Goal: Transaction & Acquisition: Purchase product/service

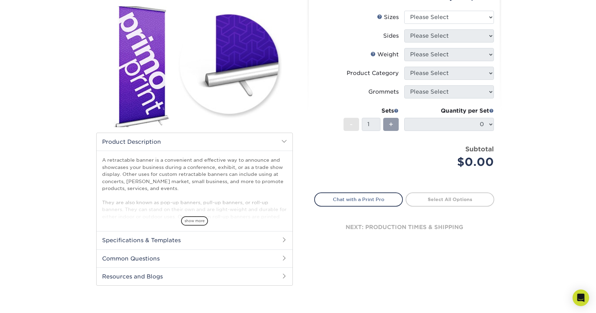
scroll to position [87, 0]
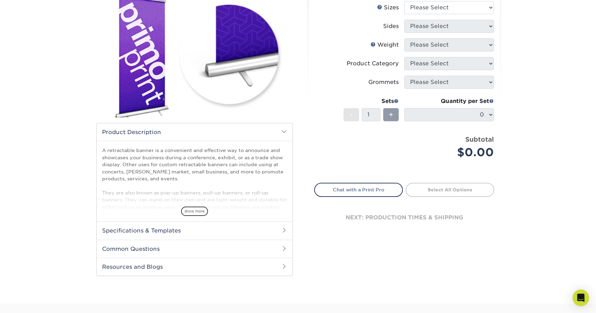
click at [280, 229] on h2 "Specifications & Templates" at bounding box center [195, 230] width 196 height 18
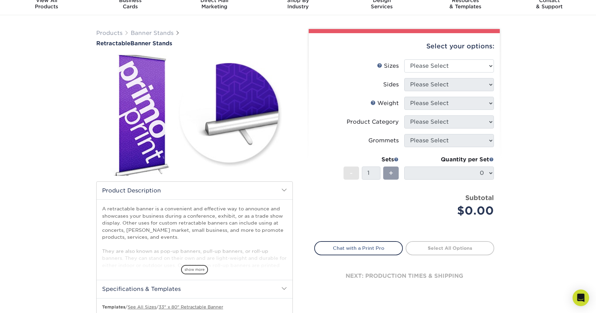
scroll to position [0, 0]
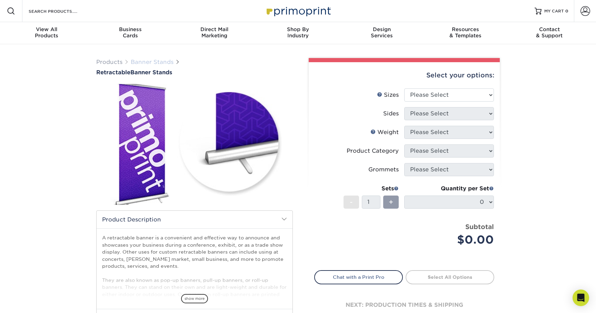
click at [145, 63] on link "Banner Stands" at bounding box center [152, 62] width 43 height 7
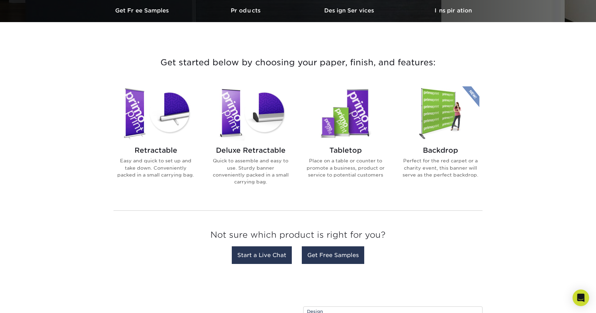
scroll to position [219, 0]
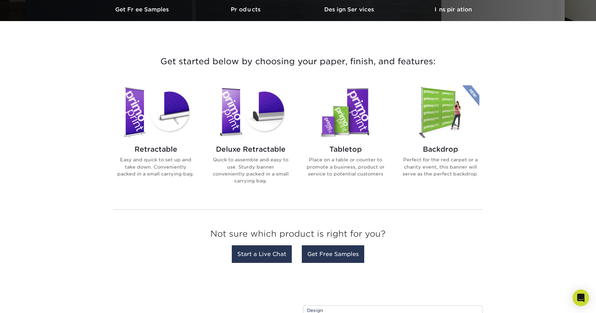
click at [264, 120] on img at bounding box center [251, 112] width 78 height 54
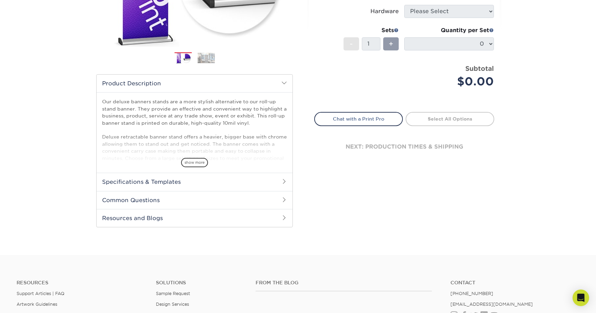
scroll to position [159, 0]
click at [243, 183] on h2 "Specifications & Templates" at bounding box center [195, 181] width 196 height 18
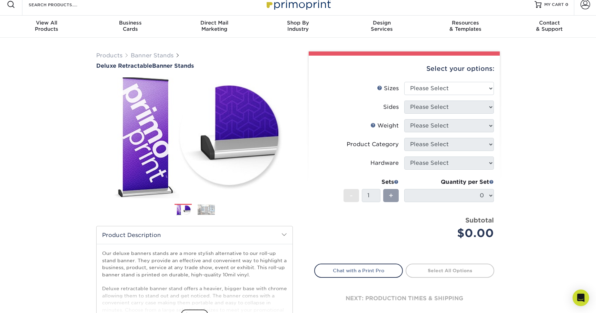
scroll to position [0, 0]
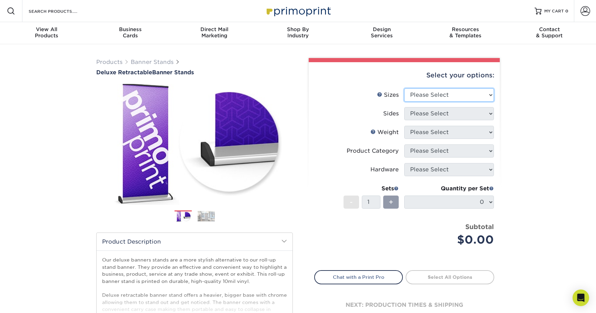
click at [440, 100] on select "Please Select 33" x 80"" at bounding box center [449, 94] width 90 height 13
select select "33.00x80.00"
click at [404, 88] on select "Please Select 33" x 80"" at bounding box center [449, 94] width 90 height 13
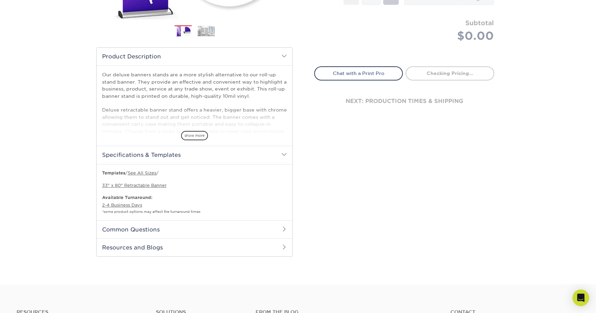
scroll to position [195, 0]
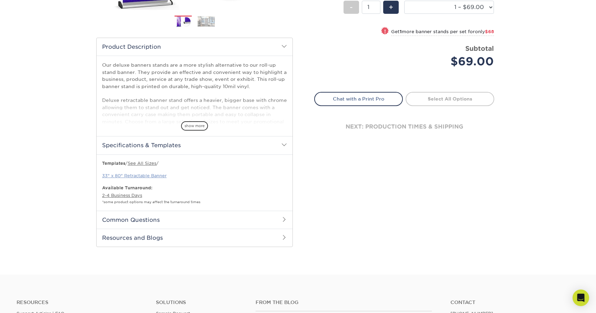
click at [150, 175] on link "33" x 80" Retractable Banner" at bounding box center [134, 175] width 65 height 5
